Goal: Task Accomplishment & Management: Manage account settings

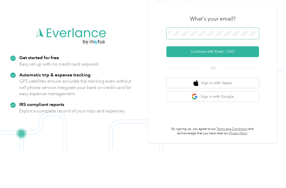
click at [215, 84] on button "Continue with Email / SSO" at bounding box center [213, 89] width 93 height 11
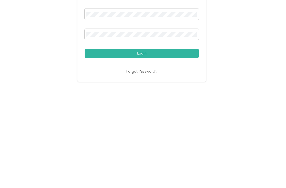
click at [150, 121] on button "Login" at bounding box center [142, 125] width 114 height 9
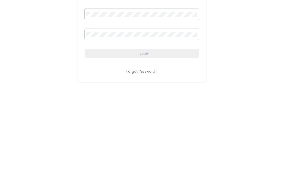
scroll to position [8, 0]
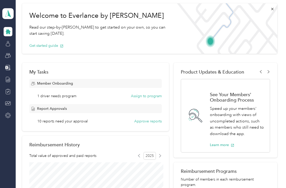
scroll to position [48, 0]
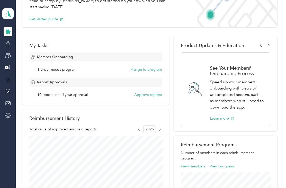
click at [155, 92] on button "Approve reports" at bounding box center [148, 94] width 28 height 5
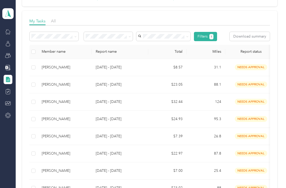
scroll to position [62, 0]
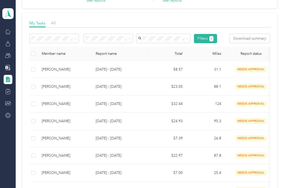
click at [141, 136] on p "[DATE] - [DATE]" at bounding box center [120, 139] width 48 height 6
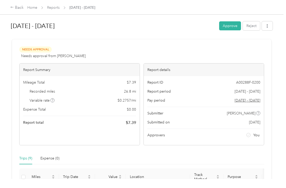
click at [234, 21] on button "Approve" at bounding box center [230, 25] width 22 height 9
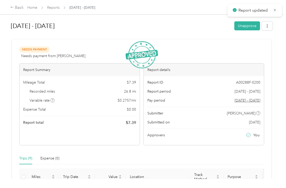
click at [15, 10] on div "Back" at bounding box center [16, 8] width 13 height 6
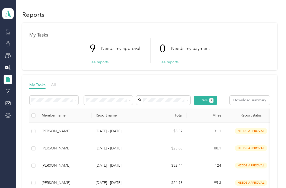
click at [35, 113] on label at bounding box center [33, 116] width 4 height 6
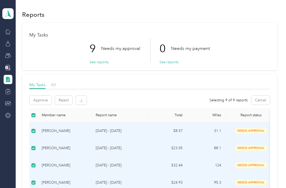
click at [48, 96] on button "Approve" at bounding box center [41, 100] width 22 height 9
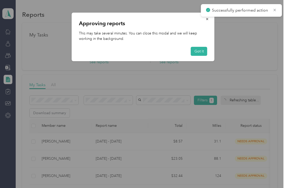
click at [201, 51] on button "Got it" at bounding box center [199, 51] width 16 height 9
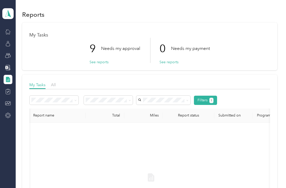
scroll to position [0, 63]
